Goal: Task Accomplishment & Management: Manage account settings

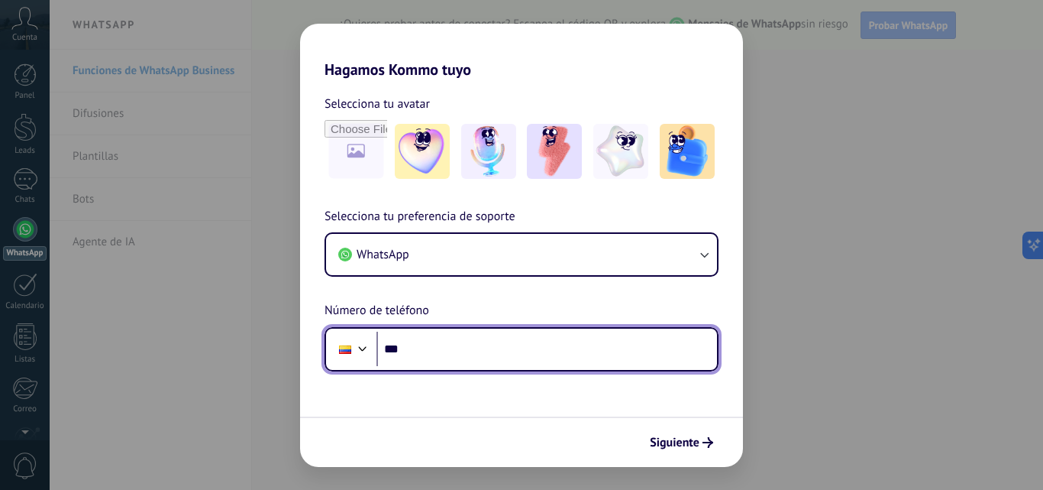
click at [449, 344] on input "***" at bounding box center [546, 348] width 341 height 35
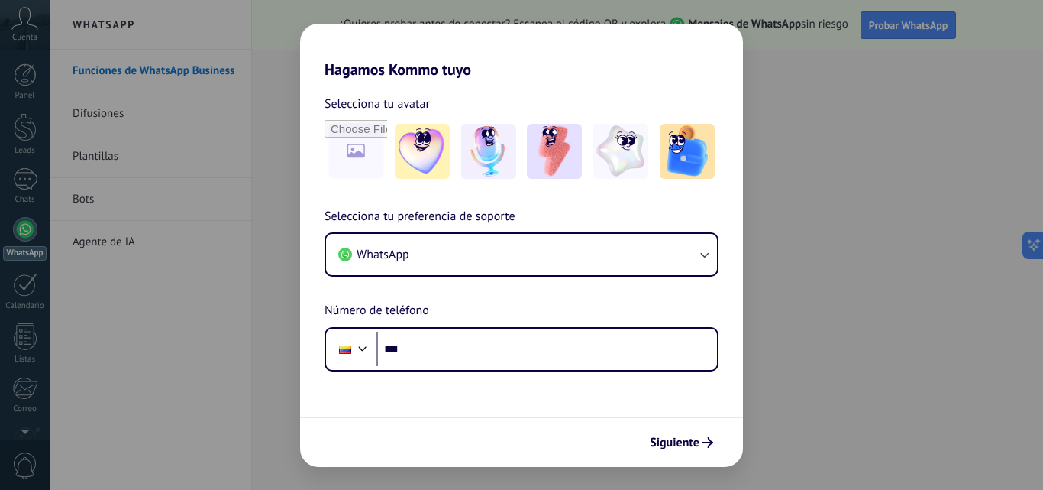
click at [173, 99] on div "Hagamos Kommo tuyo Selecciona tu avatar Selecciona tu preferencia de soporte Wh…" at bounding box center [521, 245] width 1043 height 490
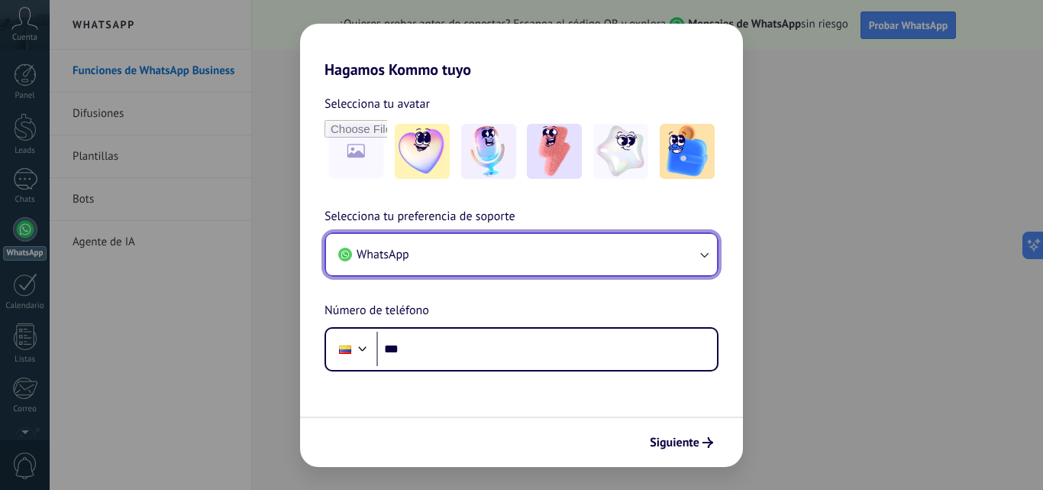
click at [709, 260] on icon "button" at bounding box center [703, 254] width 15 height 15
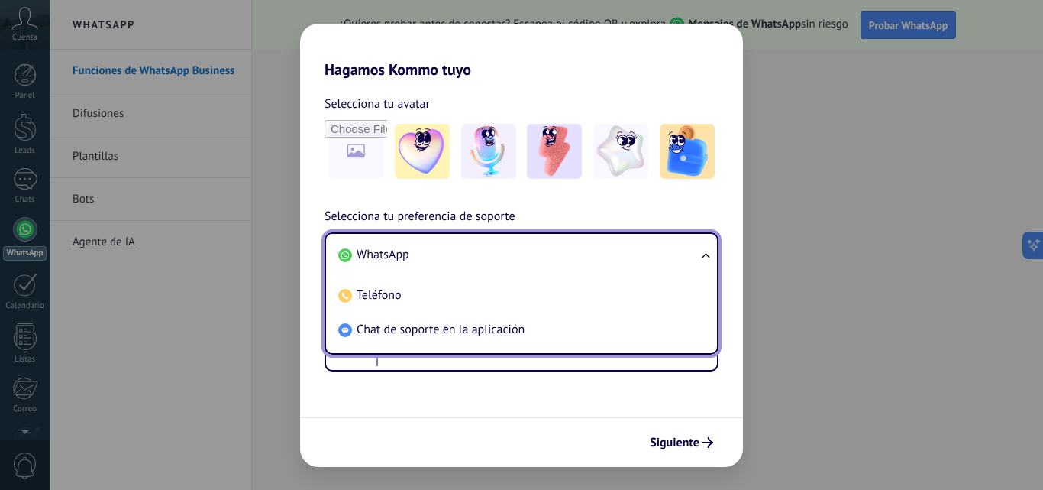
click at [709, 260] on ul "WhatsApp Teléfono Chat de soporte en la aplicación" at bounding box center [522, 293] width 394 height 122
click at [706, 254] on ul "WhatsApp Teléfono Chat de soporte en la aplicación" at bounding box center [522, 293] width 394 height 122
click at [220, 262] on div "Hagamos Kommo tuyo Selecciona tu avatar Selecciona tu preferencia de soporte Wh…" at bounding box center [521, 245] width 1043 height 490
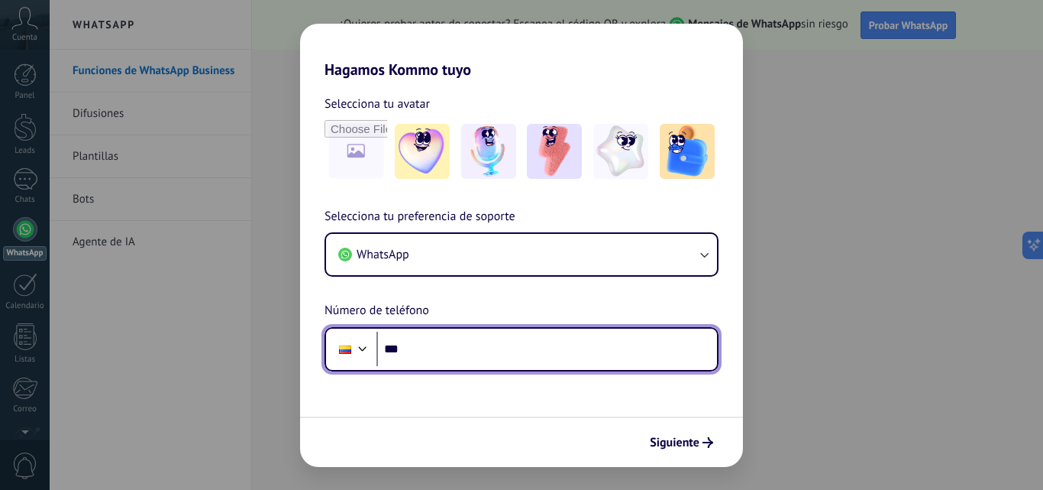
click at [436, 349] on input "***" at bounding box center [546, 348] width 341 height 35
type input "**********"
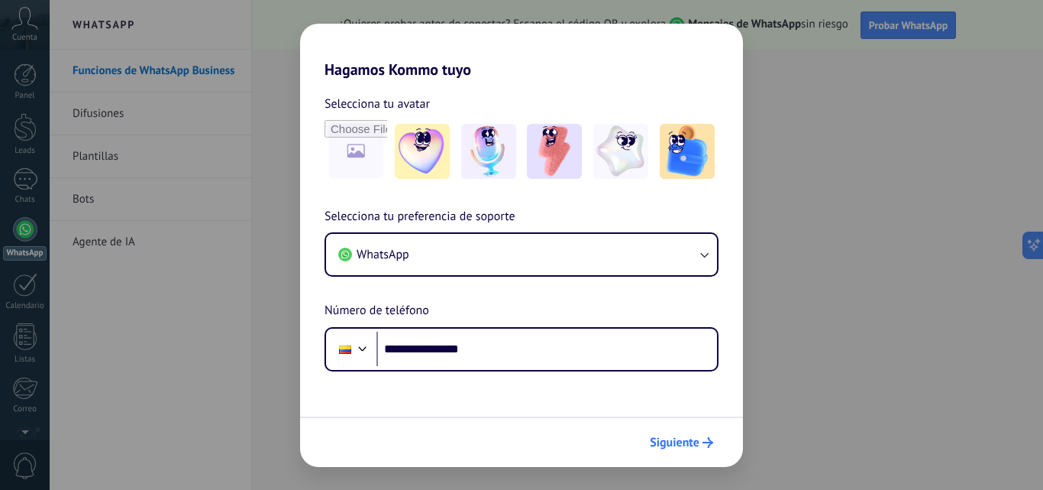
click at [696, 443] on span "Siguiente" at bounding box center [675, 442] width 50 height 11
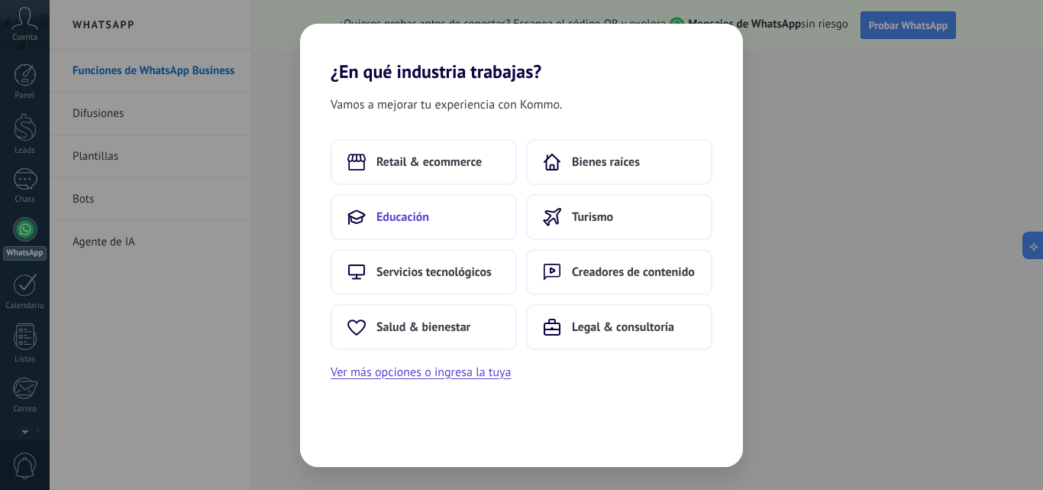
click at [431, 202] on button "Educación" at bounding box center [424, 217] width 186 height 46
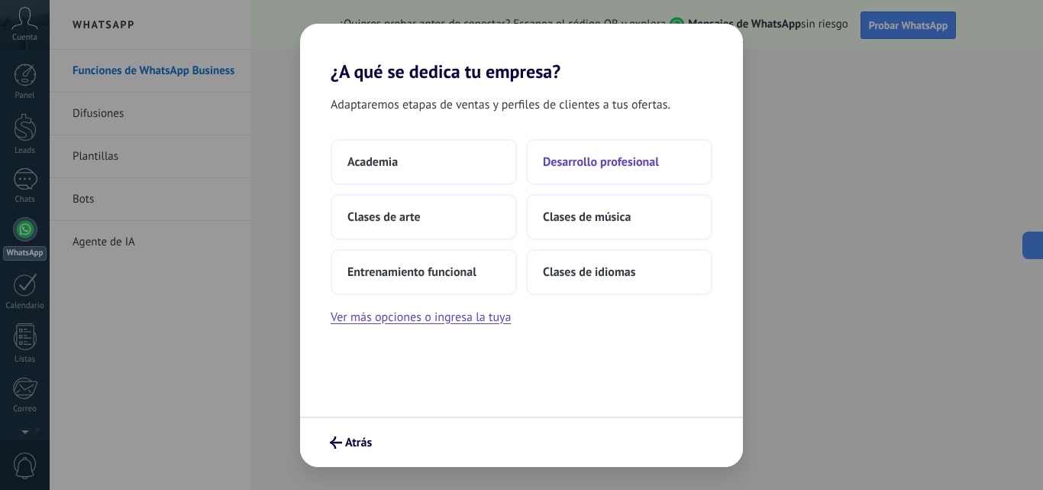
click at [571, 161] on span "Desarrollo profesional" at bounding box center [601, 161] width 116 height 15
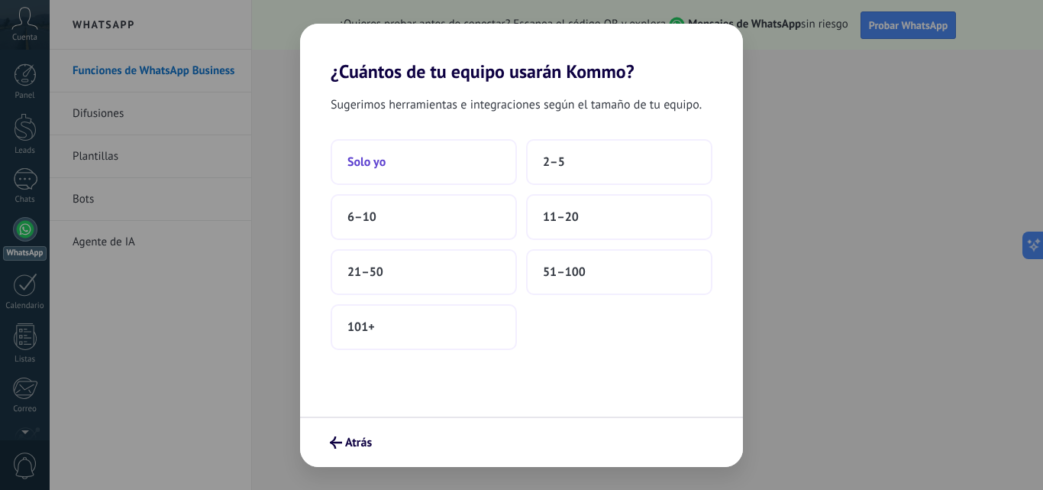
click at [459, 165] on button "Solo yo" at bounding box center [424, 162] width 186 height 46
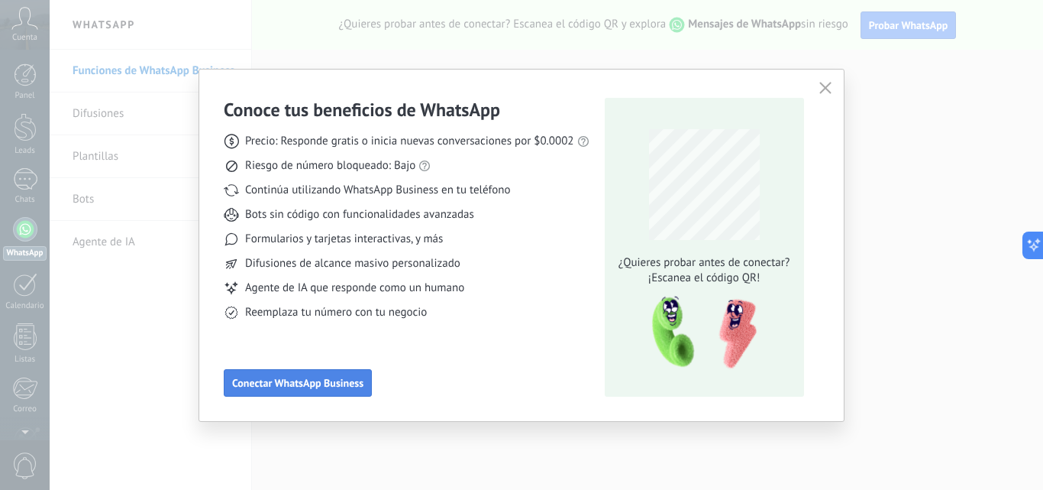
click at [315, 383] on span "Conectar WhatsApp Business" at bounding box center [297, 382] width 131 height 11
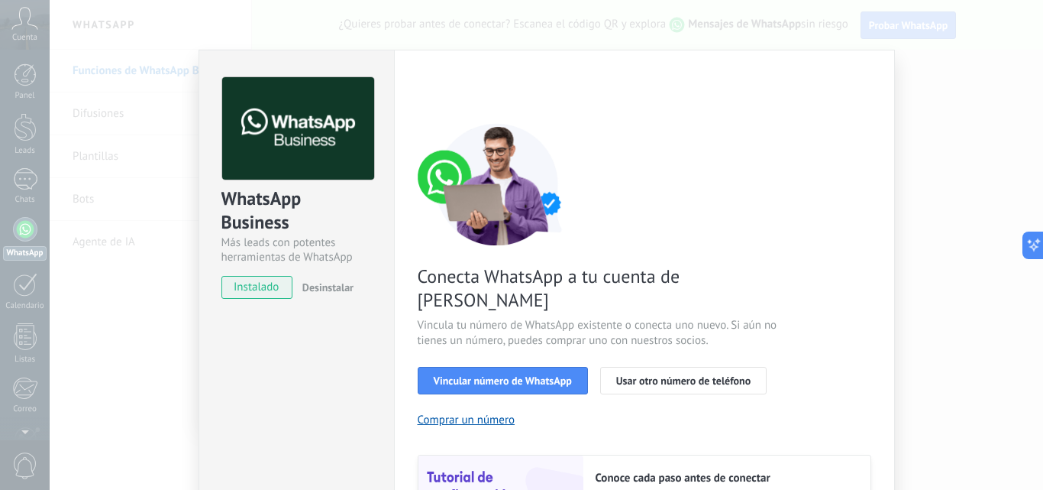
click at [987, 157] on div "WhatsApp Business Más leads con potentes herramientas de WhatsApp instalado Des…" at bounding box center [547, 245] width 994 height 490
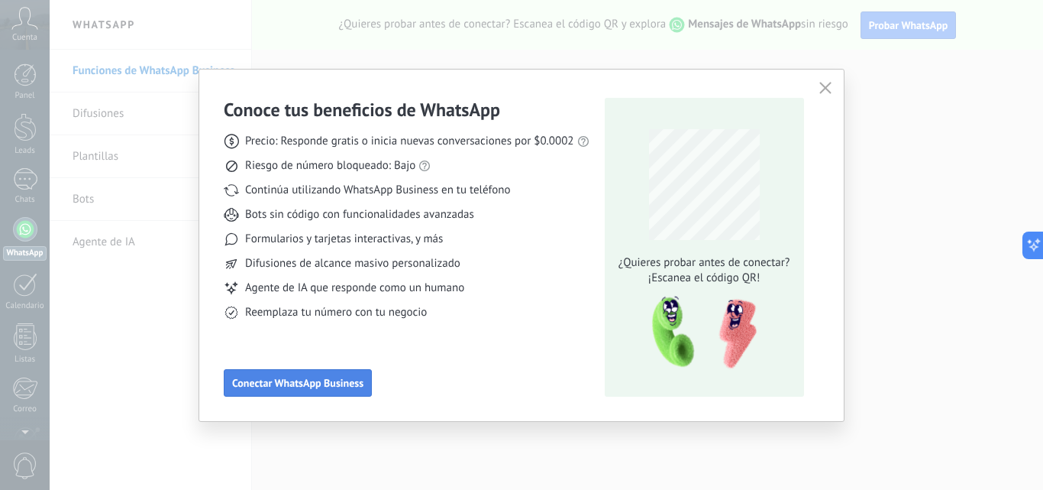
click at [261, 383] on span "Conectar WhatsApp Business" at bounding box center [297, 382] width 131 height 11
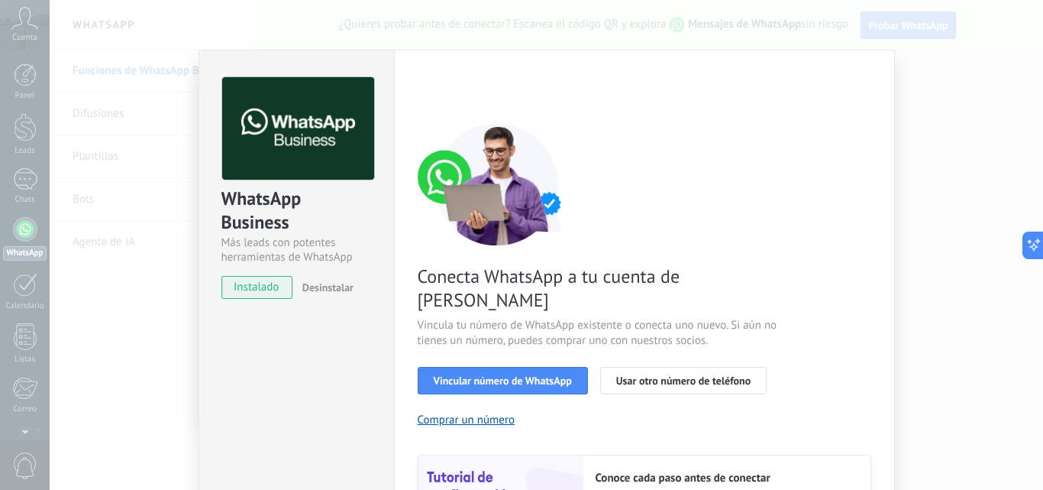
click at [955, 180] on div "WhatsApp Business Más leads con potentes herramientas de WhatsApp instalado Des…" at bounding box center [547, 245] width 994 height 490
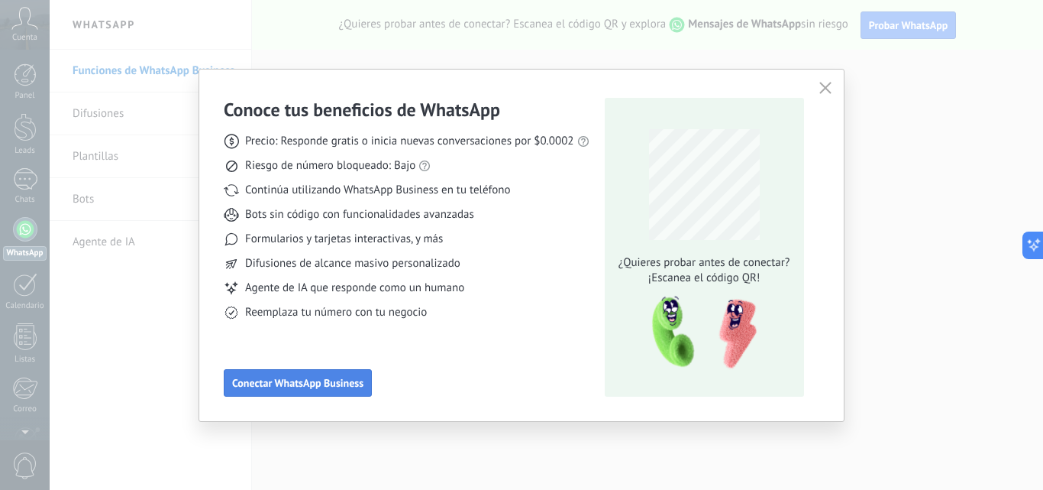
click at [290, 386] on span "Conectar WhatsApp Business" at bounding box center [297, 382] width 131 height 11
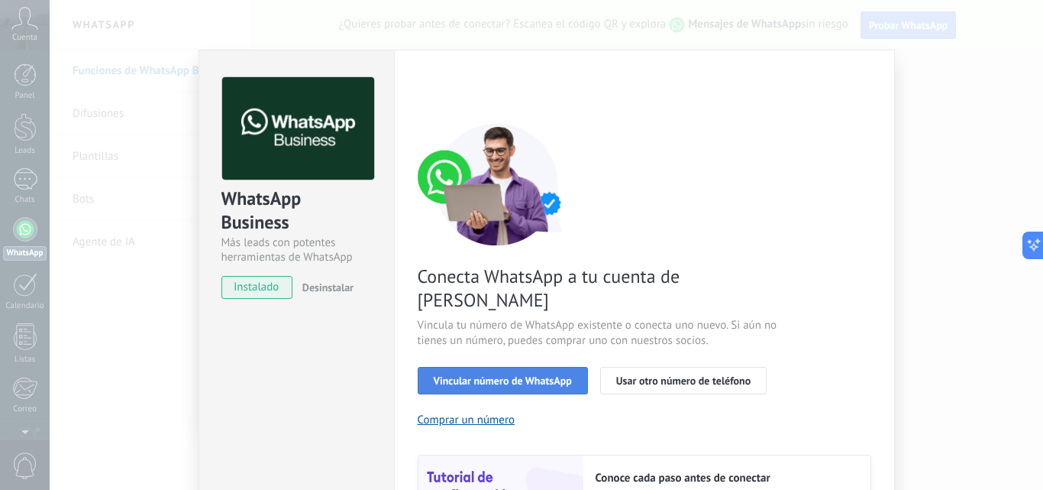
click at [533, 375] on span "Vincular número de WhatsApp" at bounding box center [503, 380] width 138 height 11
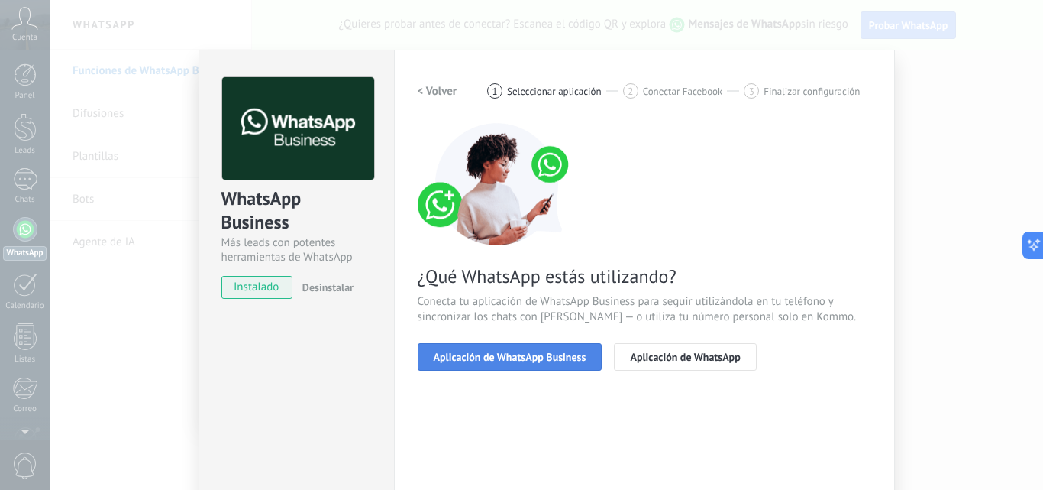
click at [530, 366] on button "Aplicación de WhatsApp Business" at bounding box center [510, 356] width 185 height 27
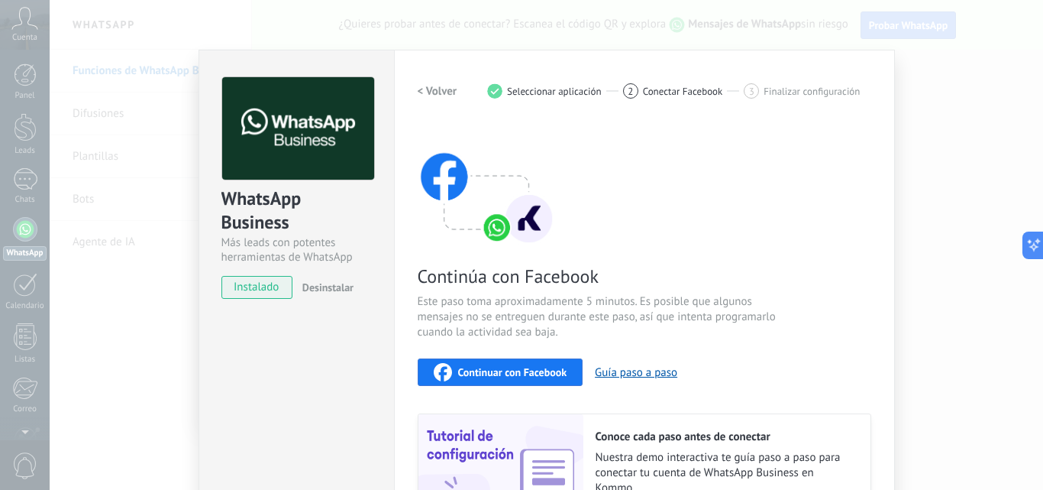
click at [490, 370] on span "Continuar con Facebook" at bounding box center [512, 372] width 109 height 11
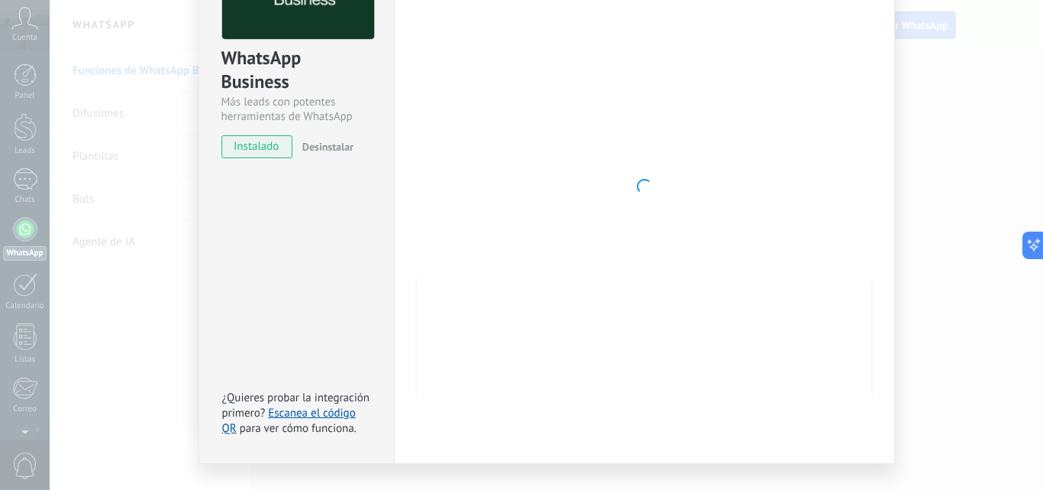
scroll to position [18, 0]
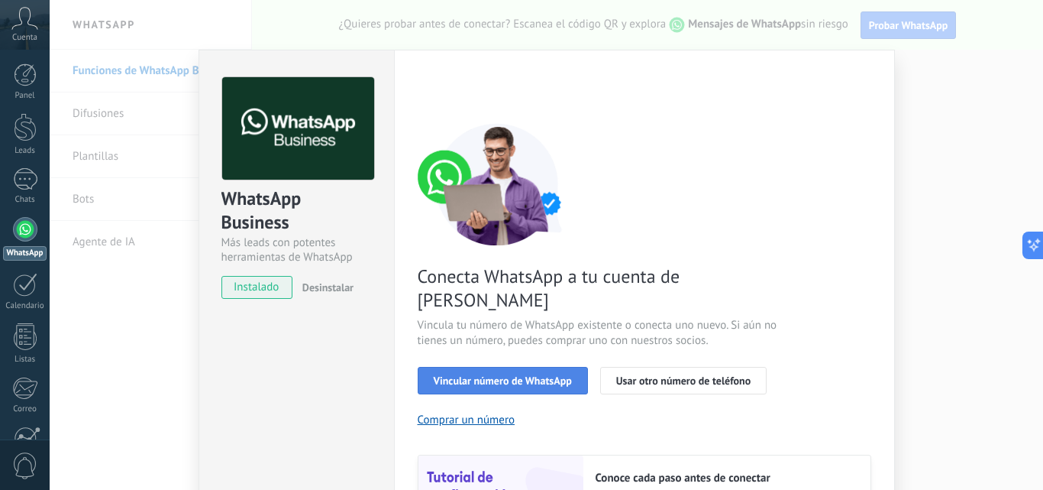
click at [529, 375] on span "Vincular número de WhatsApp" at bounding box center [503, 380] width 138 height 11
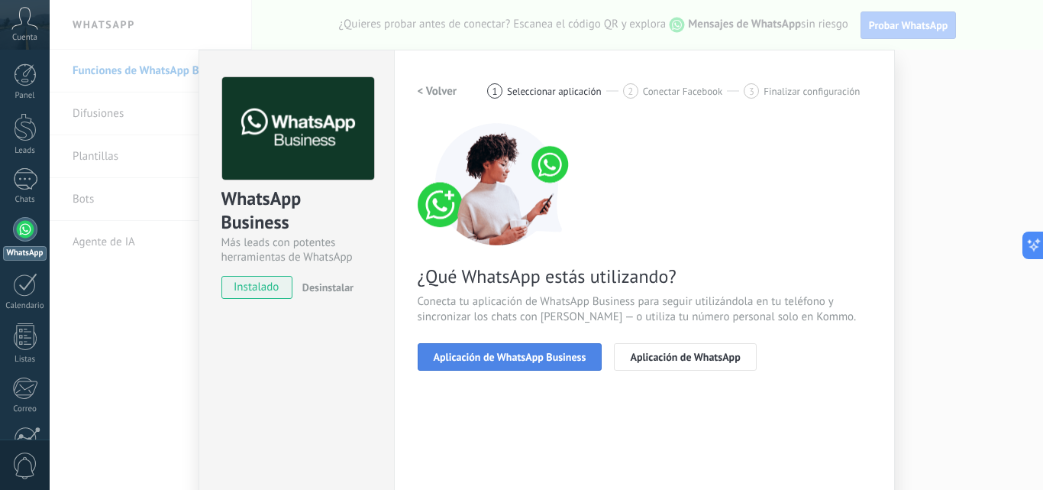
click at [527, 360] on span "Aplicación de WhatsApp Business" at bounding box center [510, 356] width 153 height 11
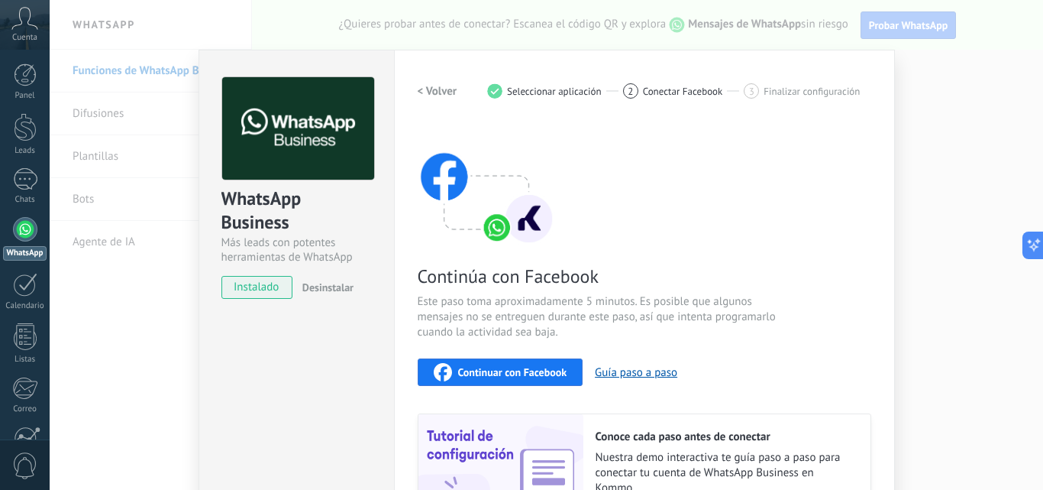
click at [527, 368] on span "Continuar con Facebook" at bounding box center [512, 372] width 109 height 11
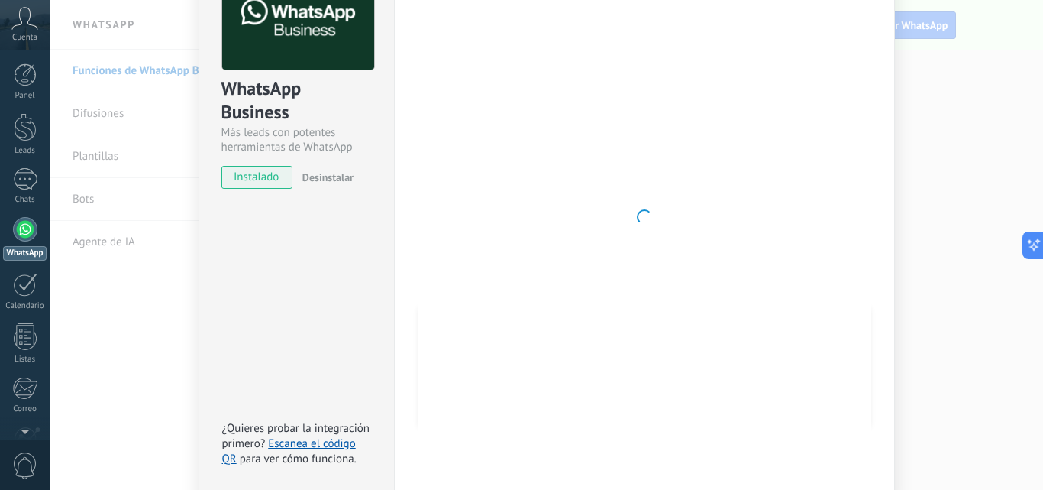
scroll to position [79, 0]
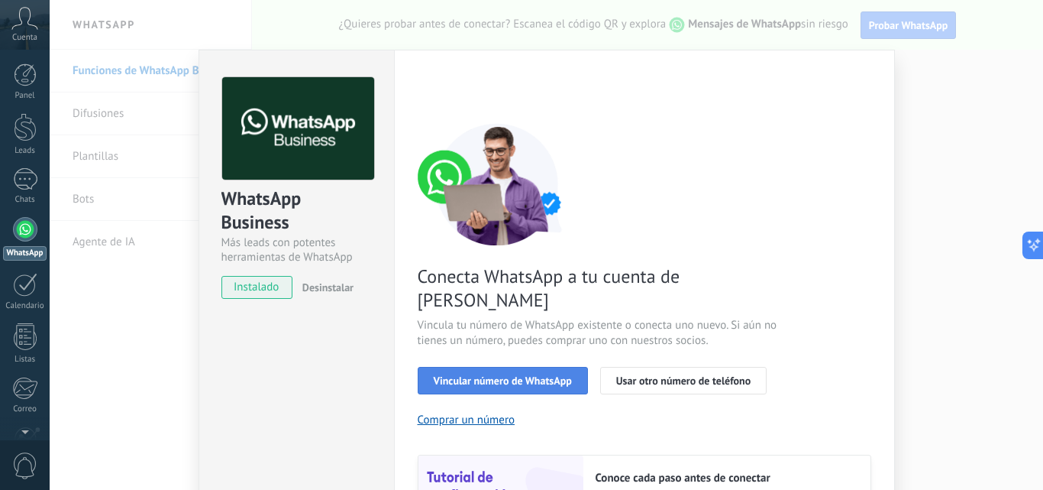
click at [554, 375] on span "Vincular número de WhatsApp" at bounding box center [503, 380] width 138 height 11
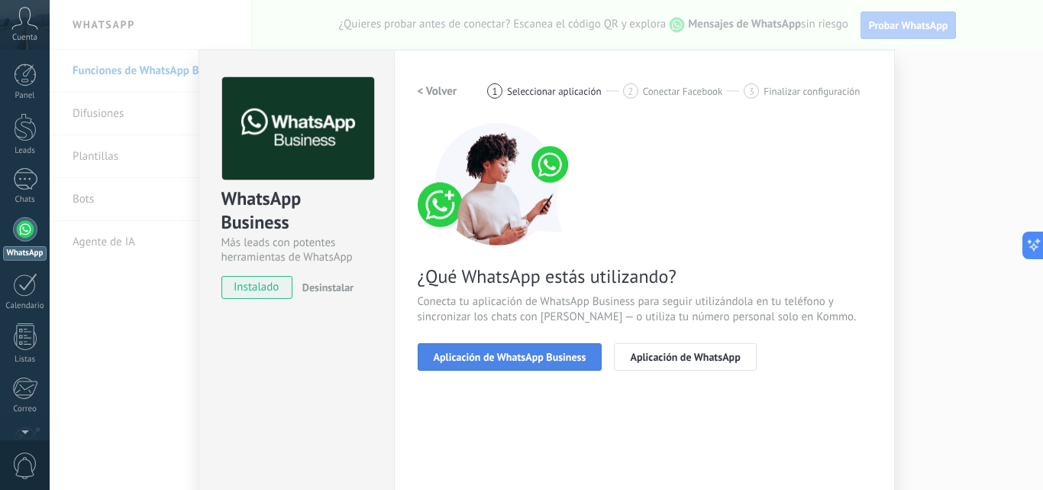
click at [533, 343] on div "Aplicación de WhatsApp Business Aplicación de WhatsApp" at bounding box center [645, 356] width 454 height 27
click at [526, 360] on span "Aplicación de WhatsApp Business" at bounding box center [510, 356] width 153 height 11
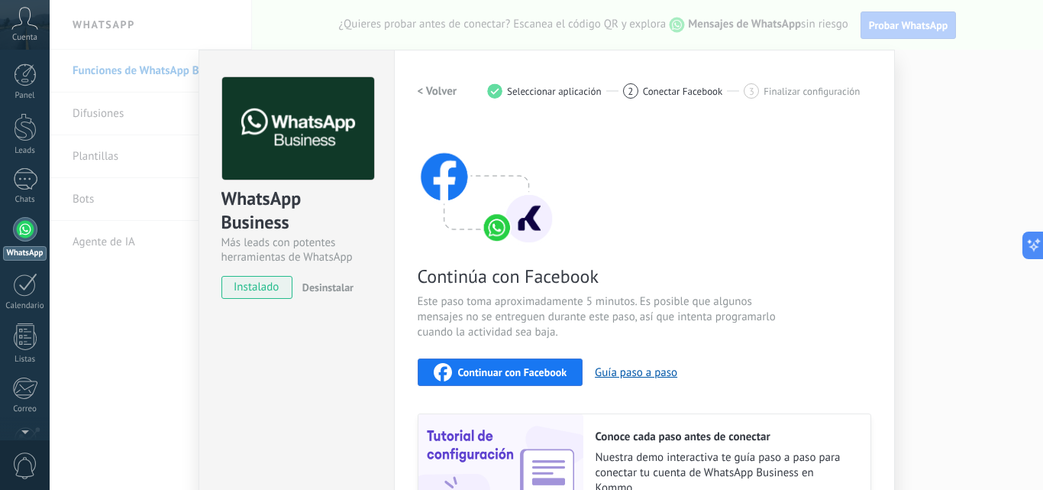
click at [509, 378] on div "Continuar con Facebook" at bounding box center [501, 372] width 134 height 18
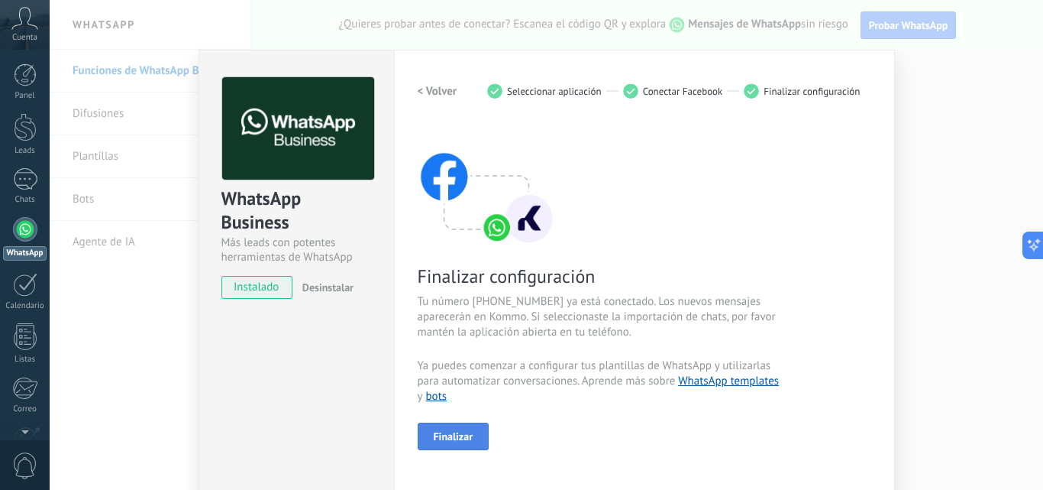
click at [444, 426] on button "Finalizar" at bounding box center [454, 435] width 72 height 27
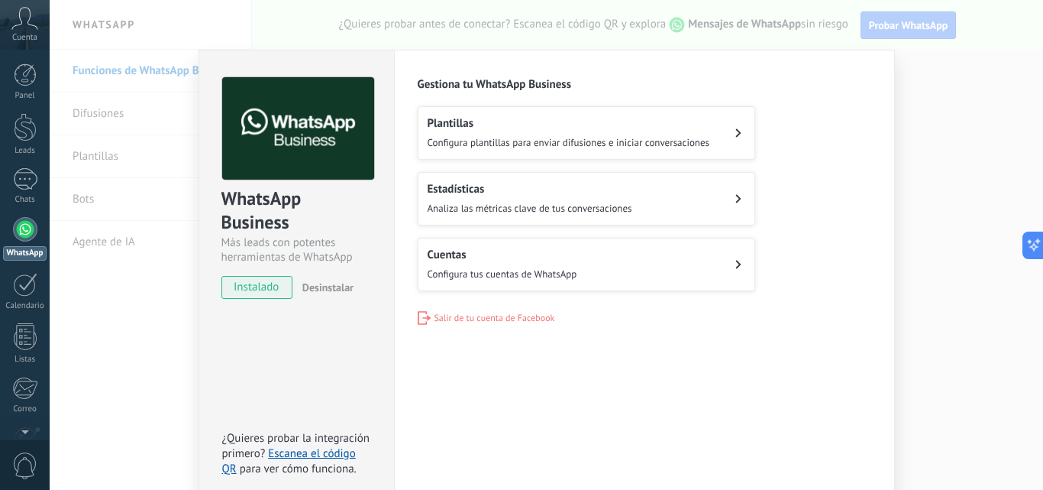
click at [612, 130] on h2 "Plantillas" at bounding box center [569, 123] width 283 height 15
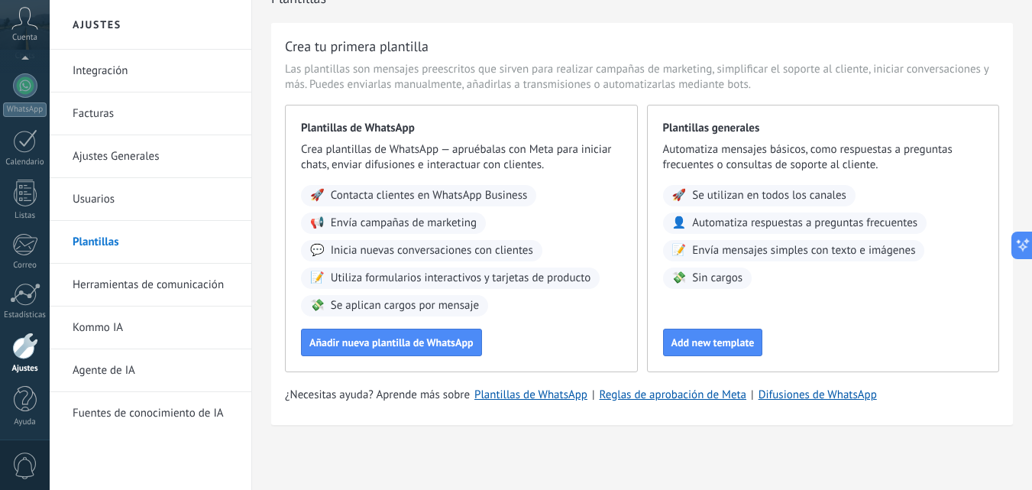
scroll to position [146, 0]
click at [24, 355] on div at bounding box center [25, 343] width 26 height 27
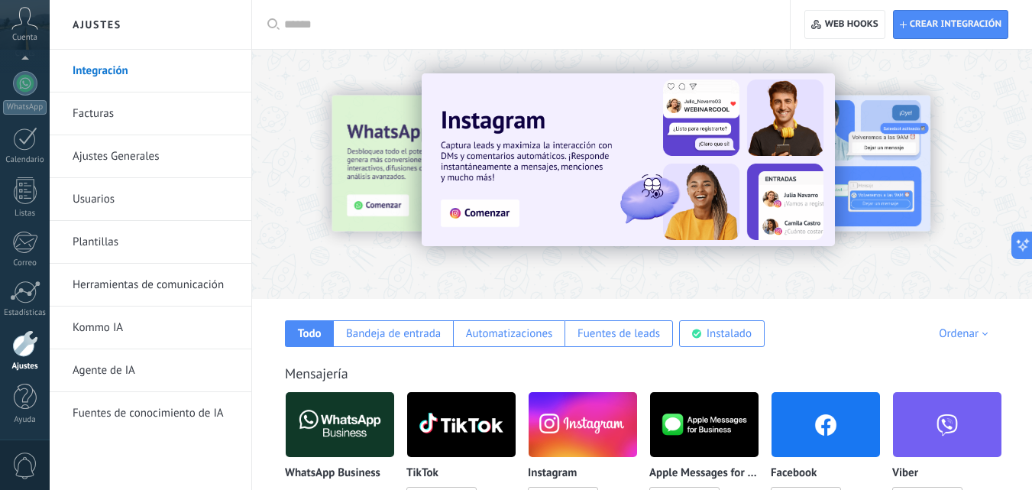
click at [121, 73] on link "Integración" at bounding box center [154, 71] width 163 height 43
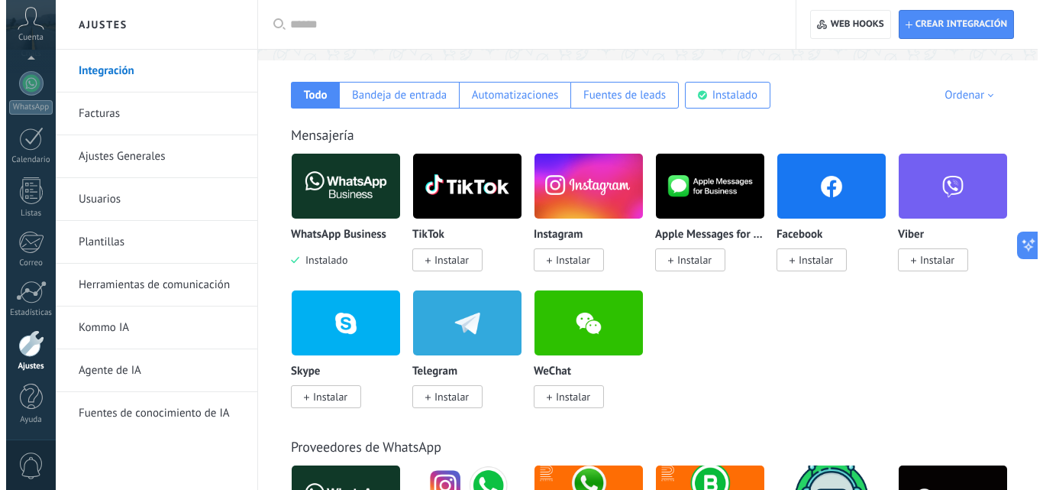
scroll to position [305, 0]
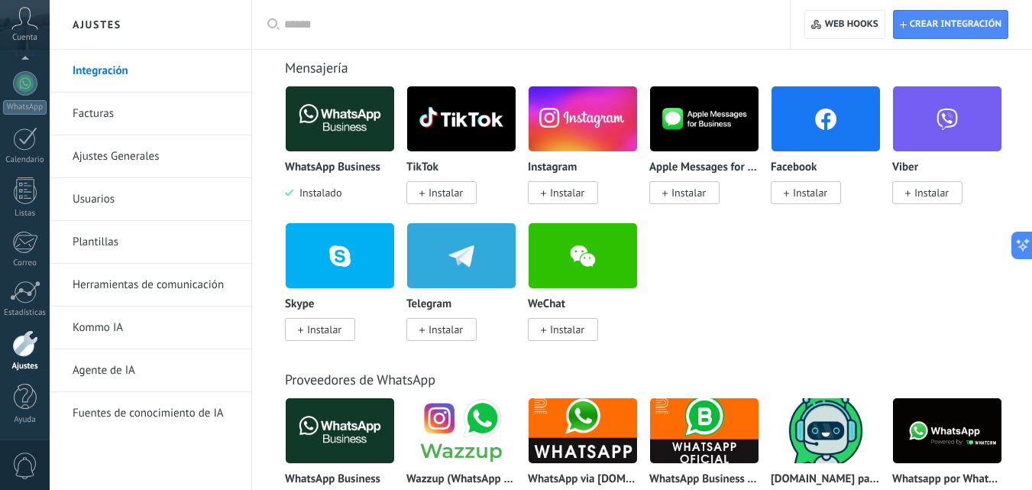
click at [329, 165] on p "WhatsApp Business" at bounding box center [332, 167] width 95 height 13
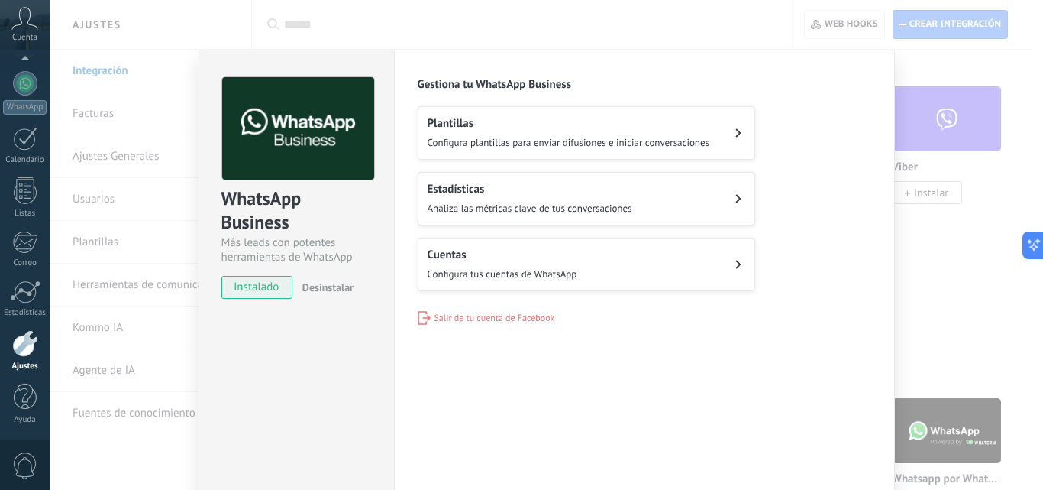
click at [703, 205] on button "Estadísticas Analiza las métricas clave de tus conversaciones" at bounding box center [587, 198] width 338 height 53
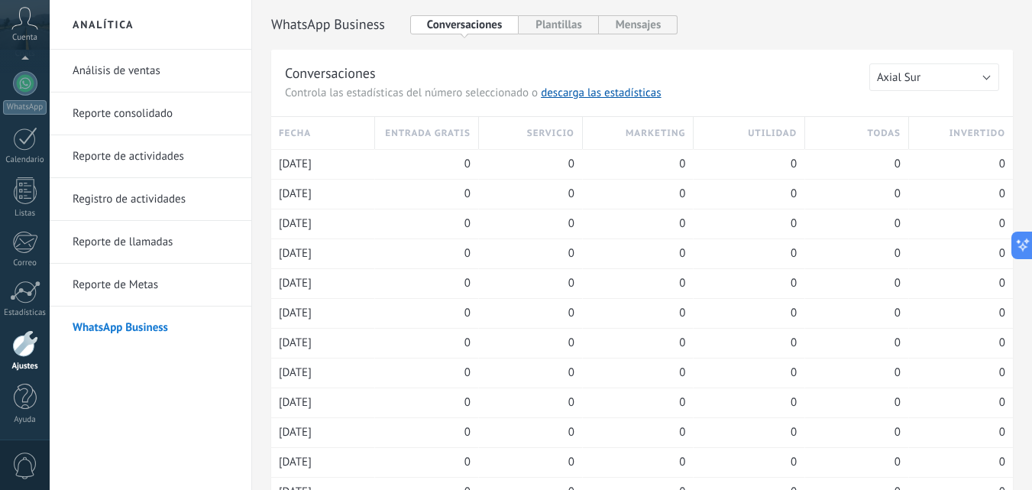
click at [5, 21] on div "Cuenta" at bounding box center [25, 25] width 50 height 50
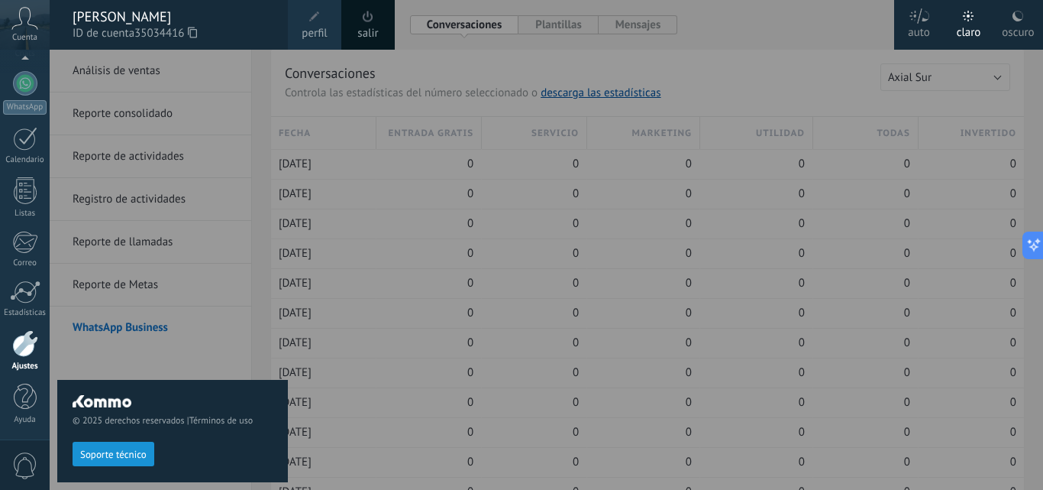
click at [319, 33] on span "perfil" at bounding box center [314, 33] width 25 height 17
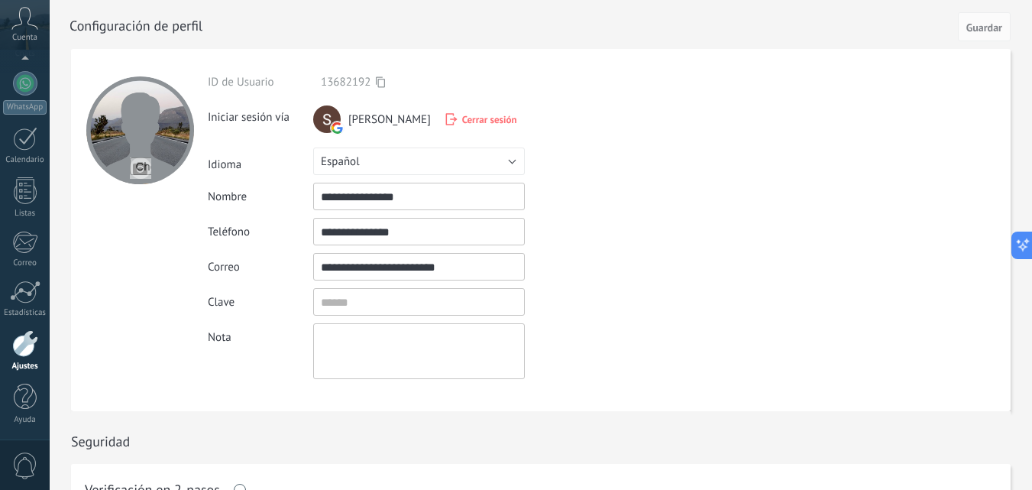
click at [438, 199] on input "**********" at bounding box center [419, 196] width 212 height 27
type input "*"
type input "*********"
click at [979, 26] on span "Guardar" at bounding box center [984, 27] width 36 height 11
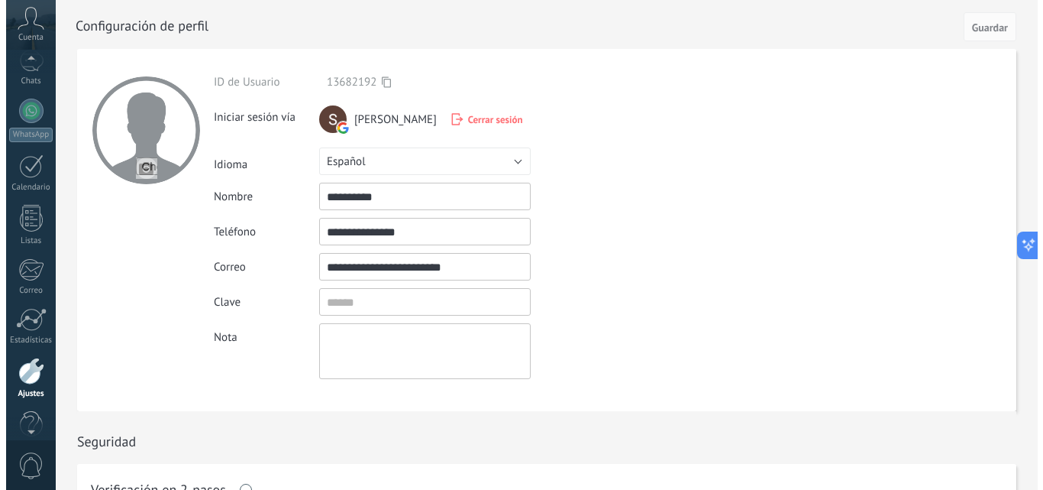
scroll to position [75, 0]
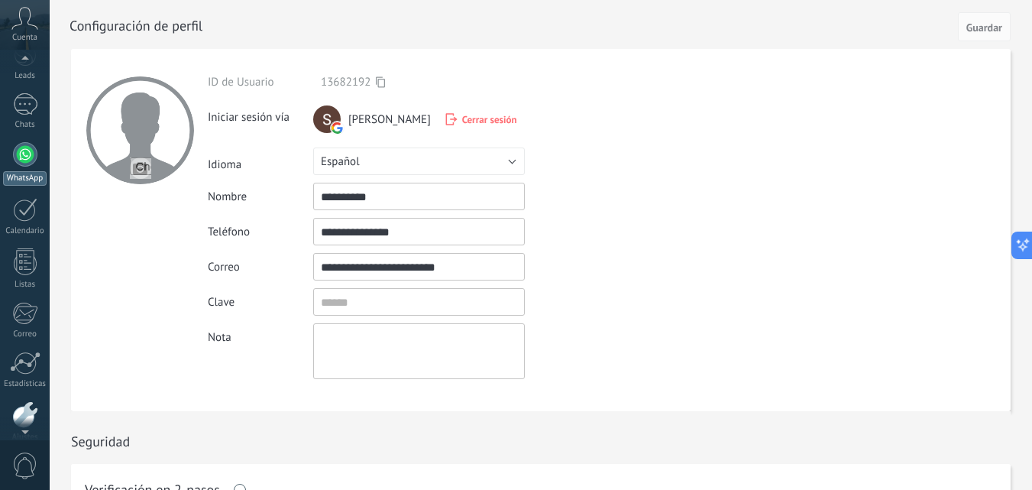
click at [29, 161] on div at bounding box center [25, 154] width 24 height 24
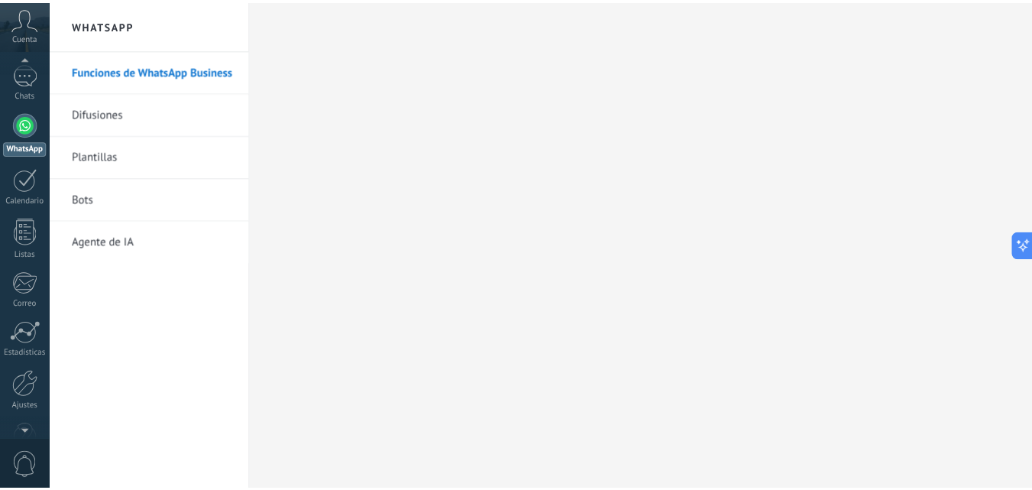
scroll to position [146, 0]
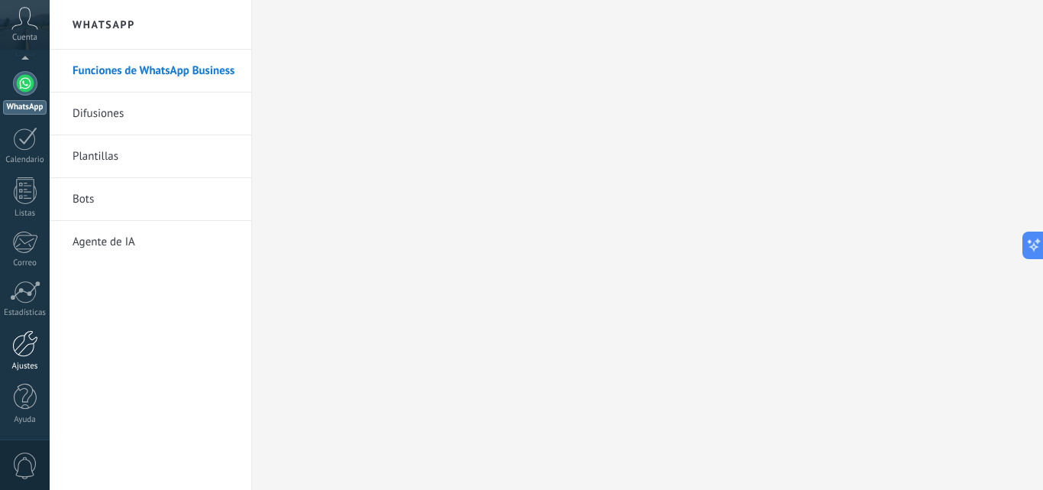
click at [23, 359] on link "Ajustes" at bounding box center [25, 350] width 50 height 41
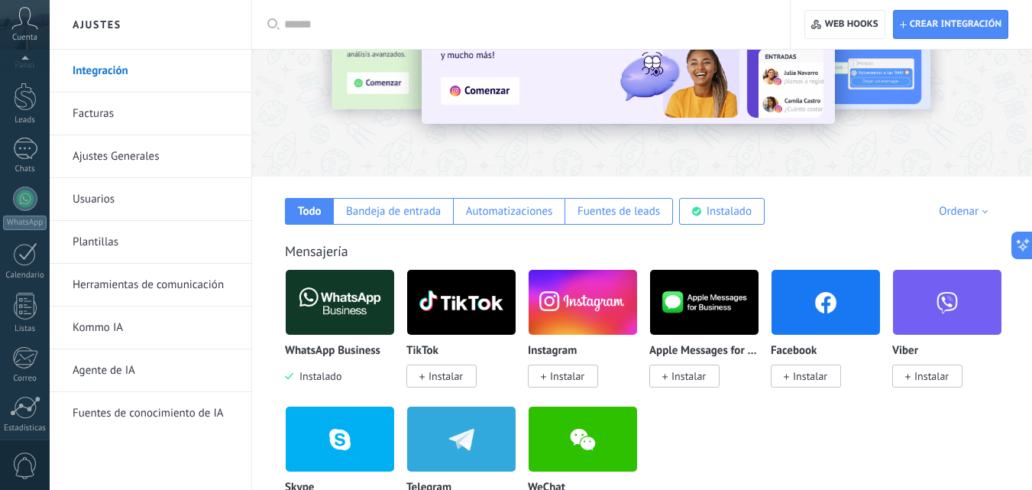
scroll to position [146, 0]
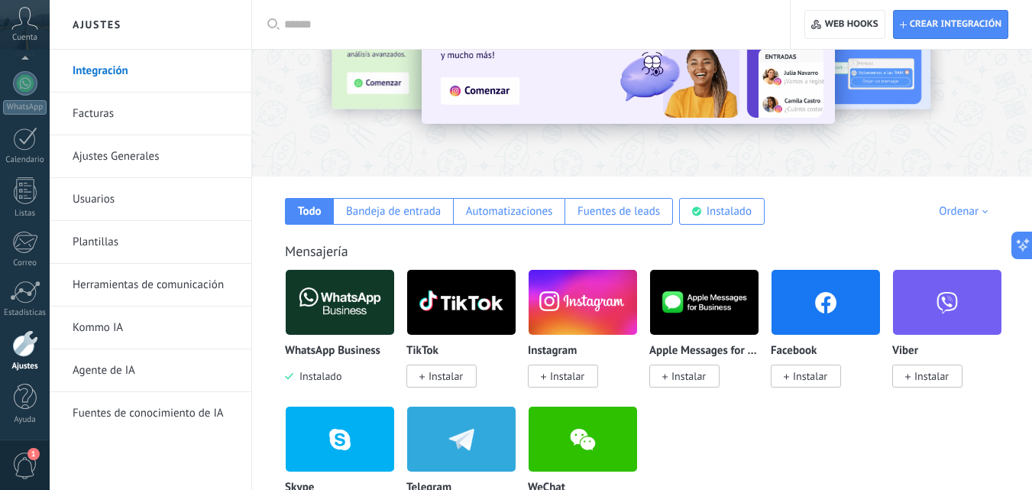
click at [485, 368] on div "TikTok Instalar" at bounding box center [461, 363] width 110 height 39
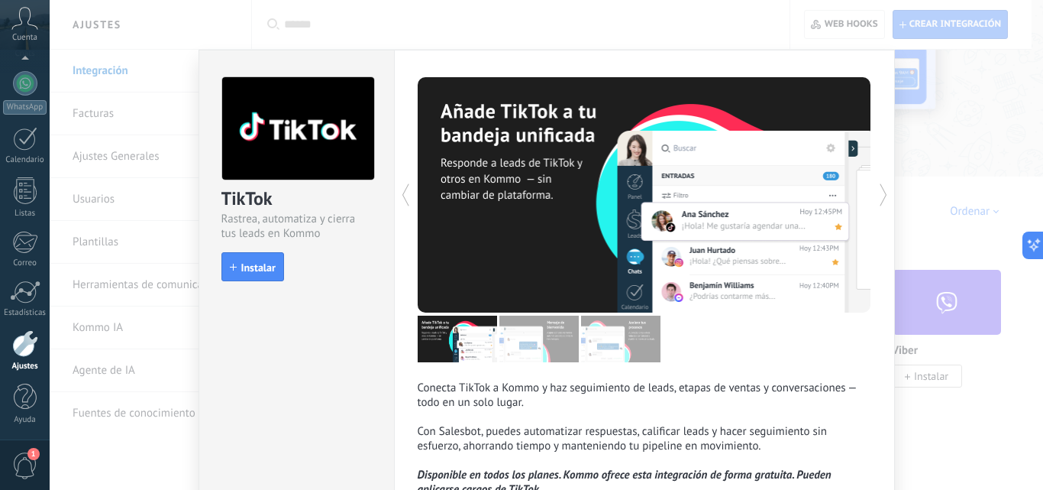
click at [1023, 71] on div "TikTok Rastrea, automatiza y cierra tus leads en Kommo install Instalar Conecta…" at bounding box center [547, 245] width 994 height 490
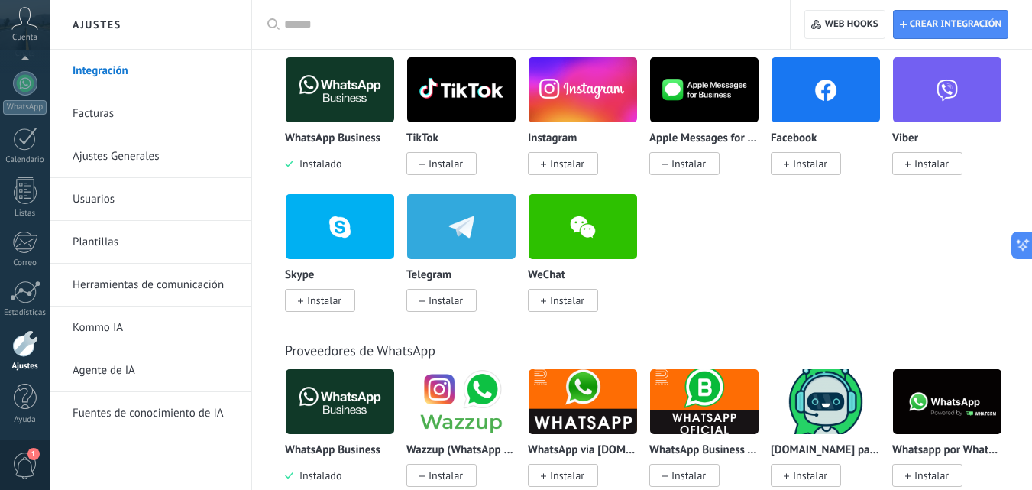
scroll to position [336, 0]
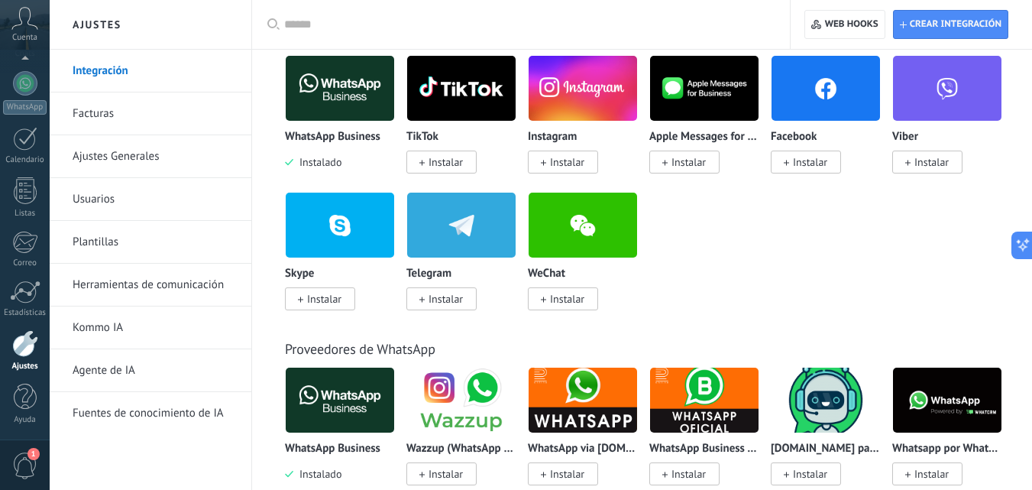
click at [11, 22] on div "Cuenta" at bounding box center [25, 25] width 50 height 50
click at [27, 21] on icon at bounding box center [24, 18] width 27 height 23
click at [24, 470] on span "1" at bounding box center [25, 465] width 26 height 27
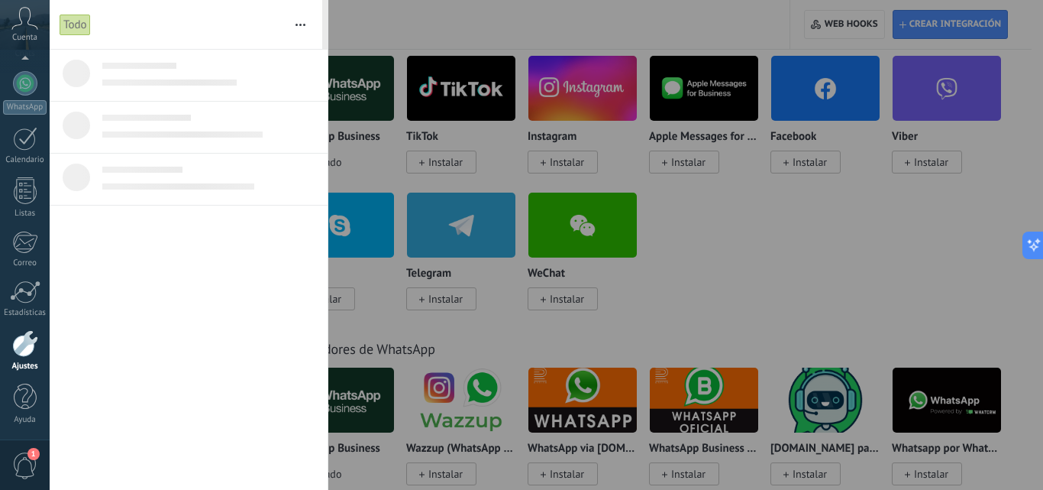
click at [198, 254] on div at bounding box center [189, 270] width 278 height 440
click at [33, 364] on div "Ajustes" at bounding box center [25, 366] width 44 height 10
click at [33, 363] on div "Ajustes" at bounding box center [25, 366] width 44 height 10
click at [659, 145] on div at bounding box center [521, 245] width 1043 height 490
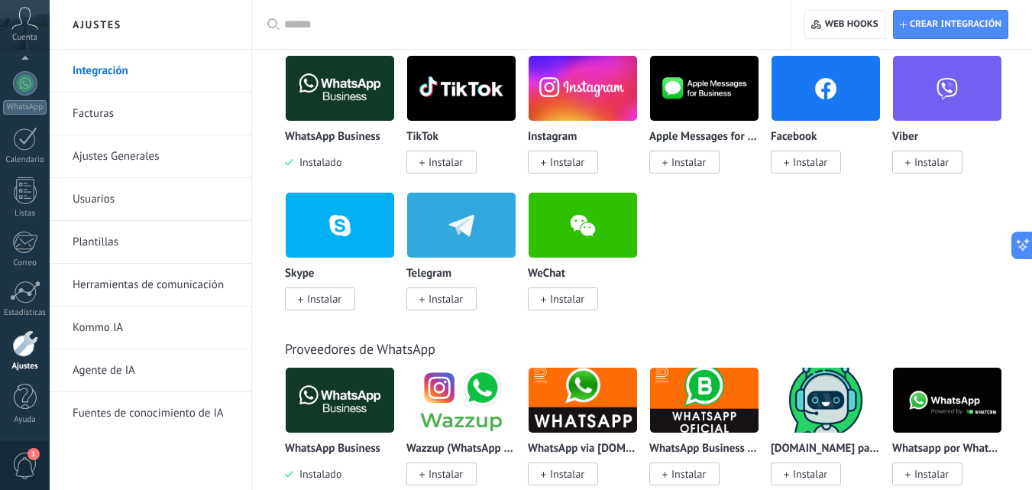
click at [21, 347] on div at bounding box center [25, 343] width 26 height 27
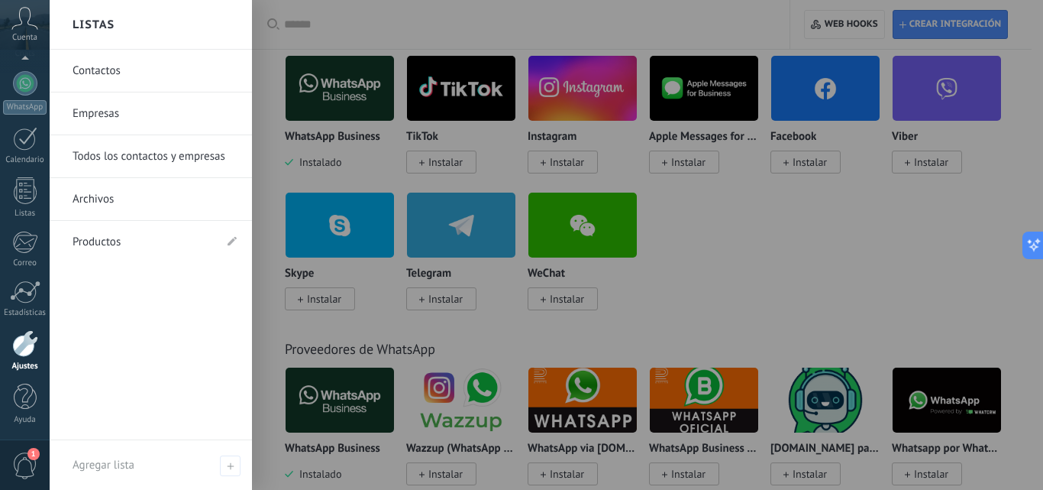
click at [112, 235] on link "Productos" at bounding box center [143, 242] width 141 height 43
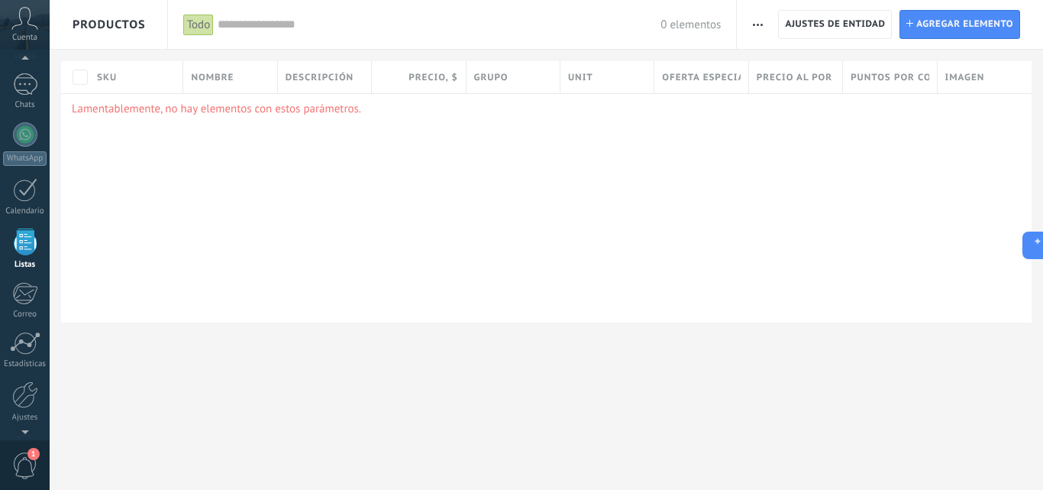
click at [762, 27] on span "button" at bounding box center [758, 24] width 10 height 29
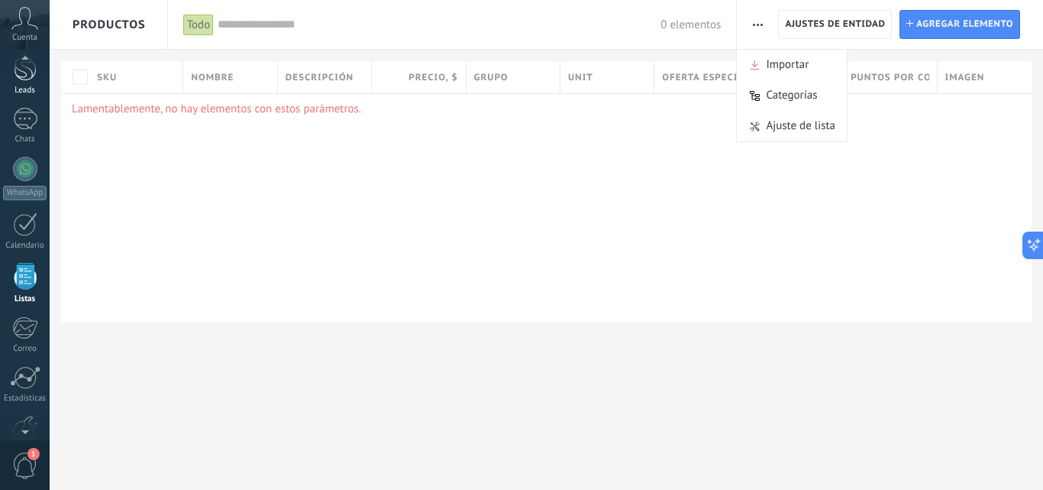
scroll to position [49, 0]
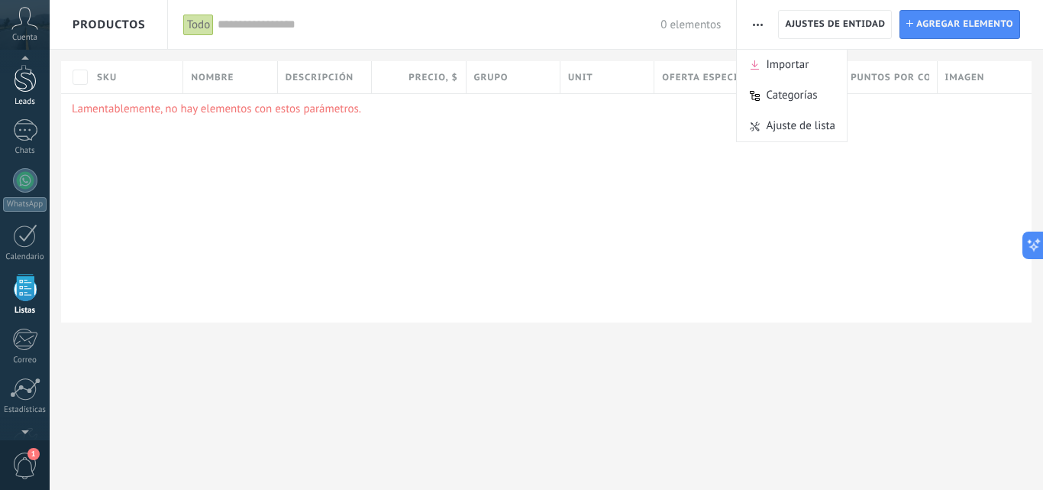
click at [21, 86] on div at bounding box center [25, 78] width 23 height 28
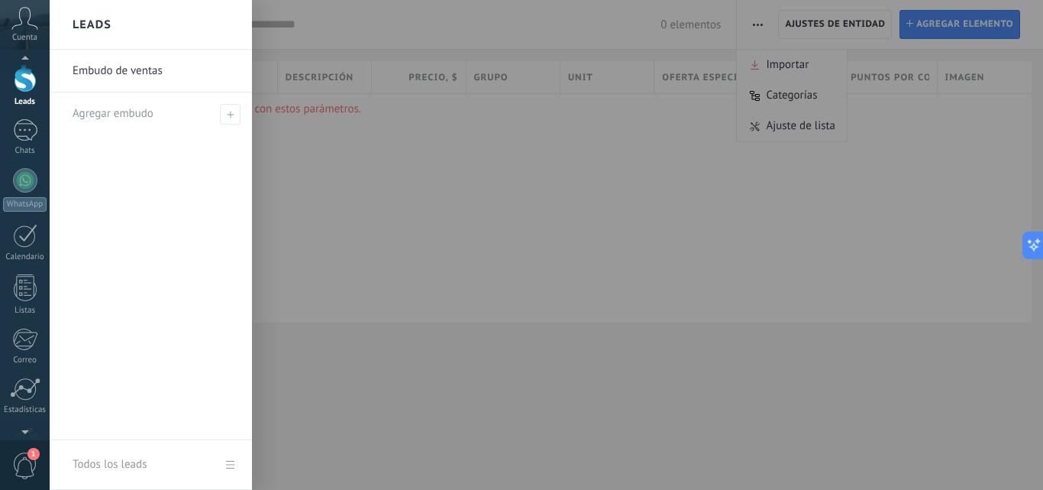
click at [121, 70] on link "Embudo de ventas" at bounding box center [155, 71] width 164 height 43
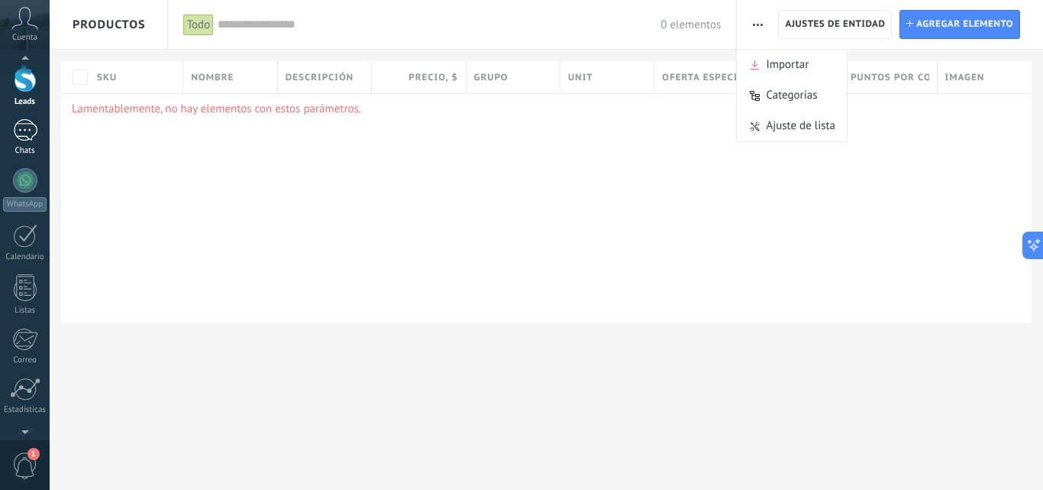
click at [28, 127] on div at bounding box center [25, 130] width 24 height 22
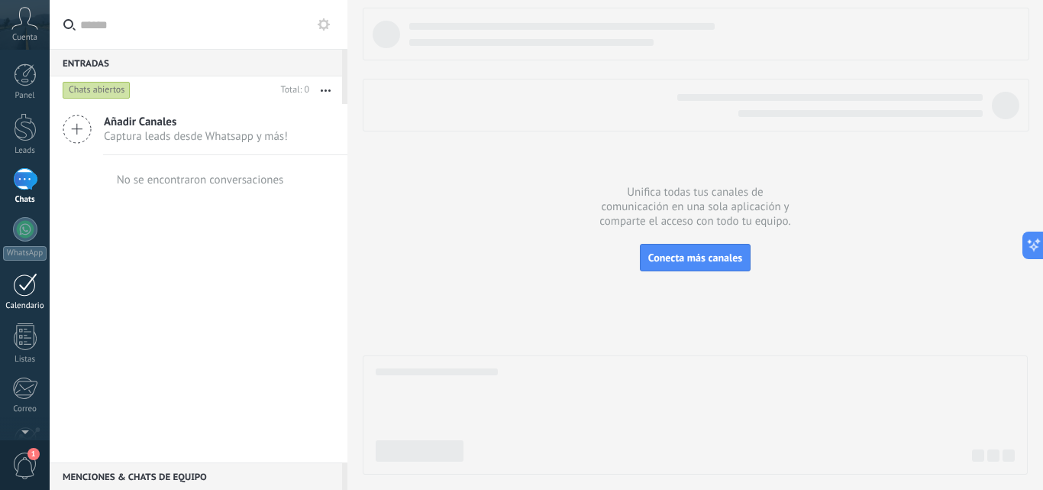
click at [16, 281] on div at bounding box center [25, 285] width 24 height 24
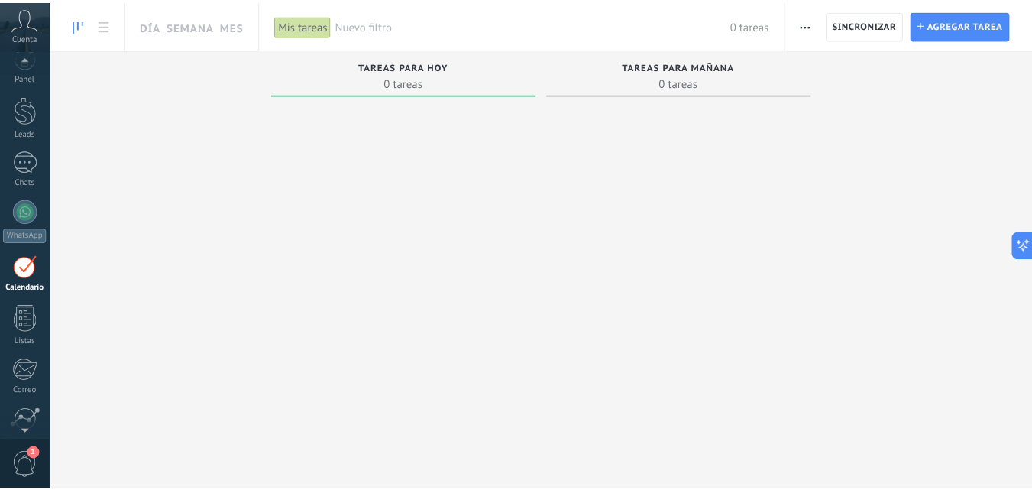
scroll to position [146, 0]
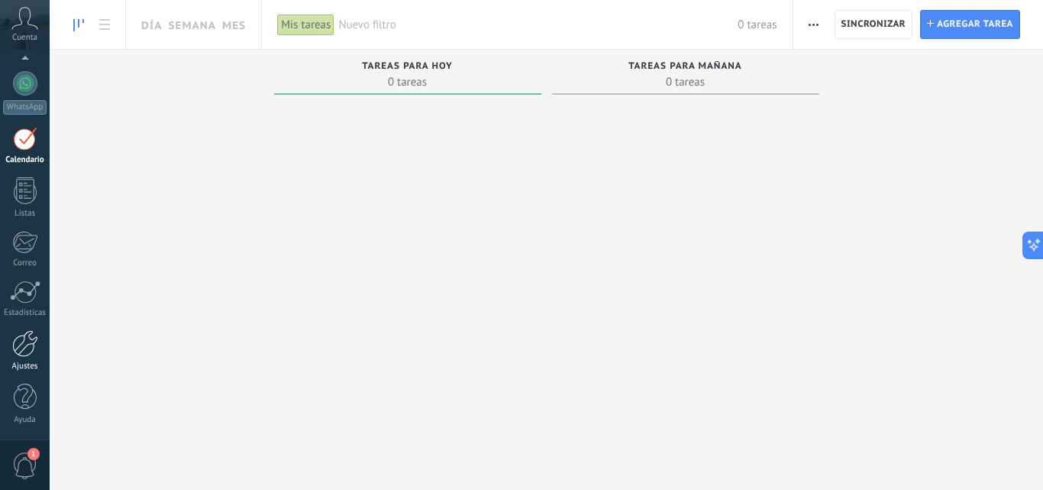
click at [26, 340] on div at bounding box center [25, 343] width 26 height 27
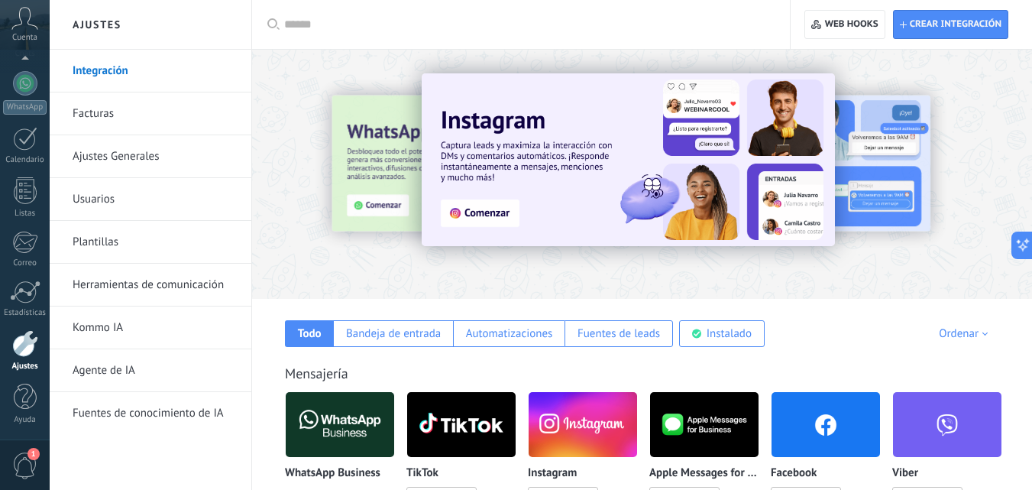
click at [114, 370] on link "Agente de IA" at bounding box center [154, 370] width 163 height 43
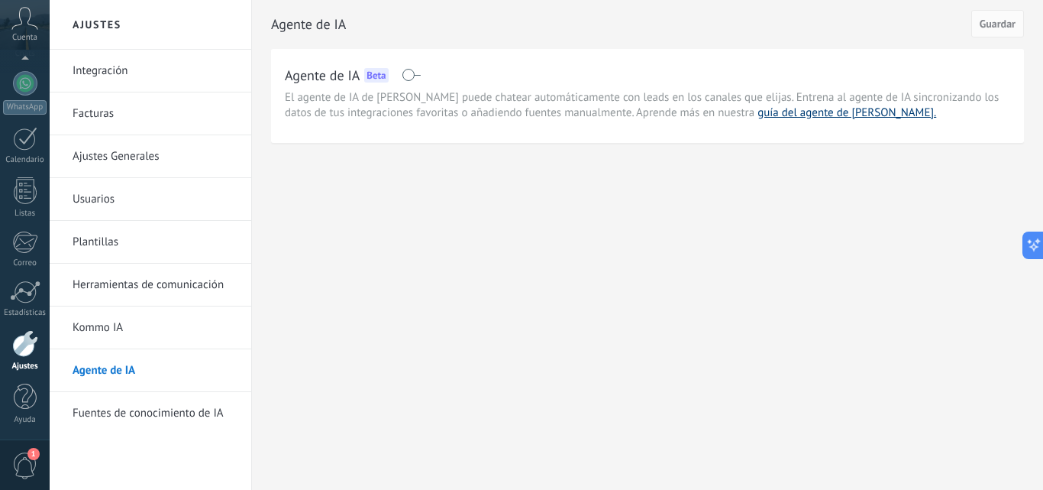
click at [758, 114] on link "guía del agente de IA." at bounding box center [847, 112] width 179 height 15
click at [105, 328] on link "Kommo IA" at bounding box center [154, 327] width 163 height 43
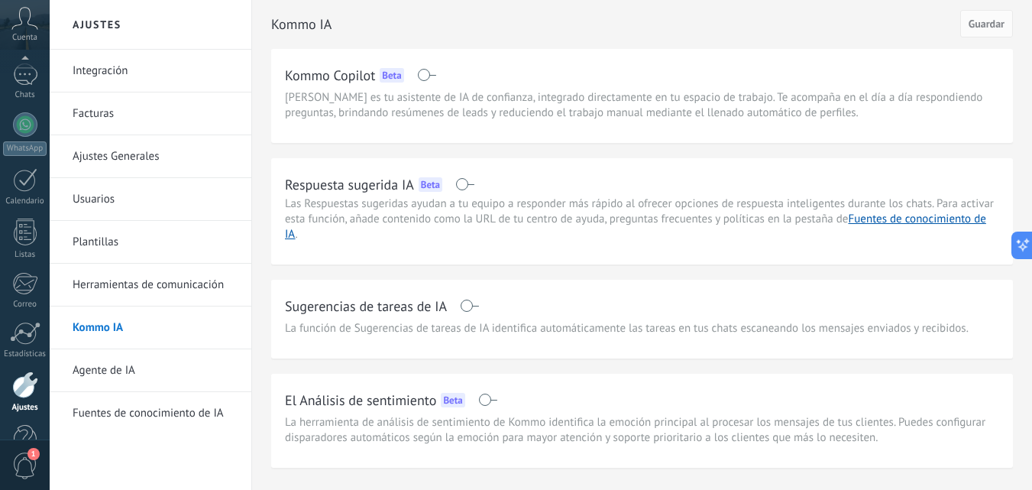
scroll to position [146, 0]
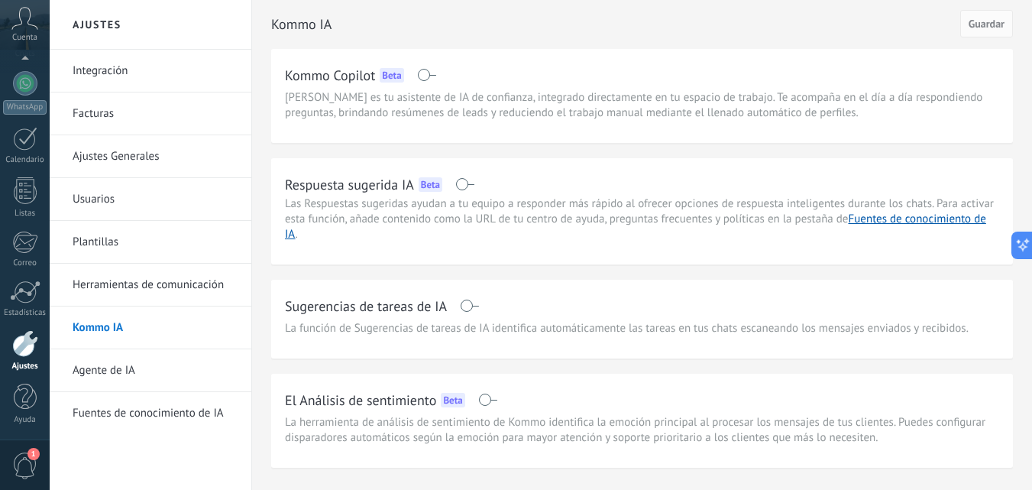
drag, startPoint x: 208, startPoint y: 4, endPoint x: 590, endPoint y: 14, distance: 381.2
click at [590, 14] on h2 "Kommo IA" at bounding box center [615, 24] width 689 height 31
